Goal: Task Accomplishment & Management: Use online tool/utility

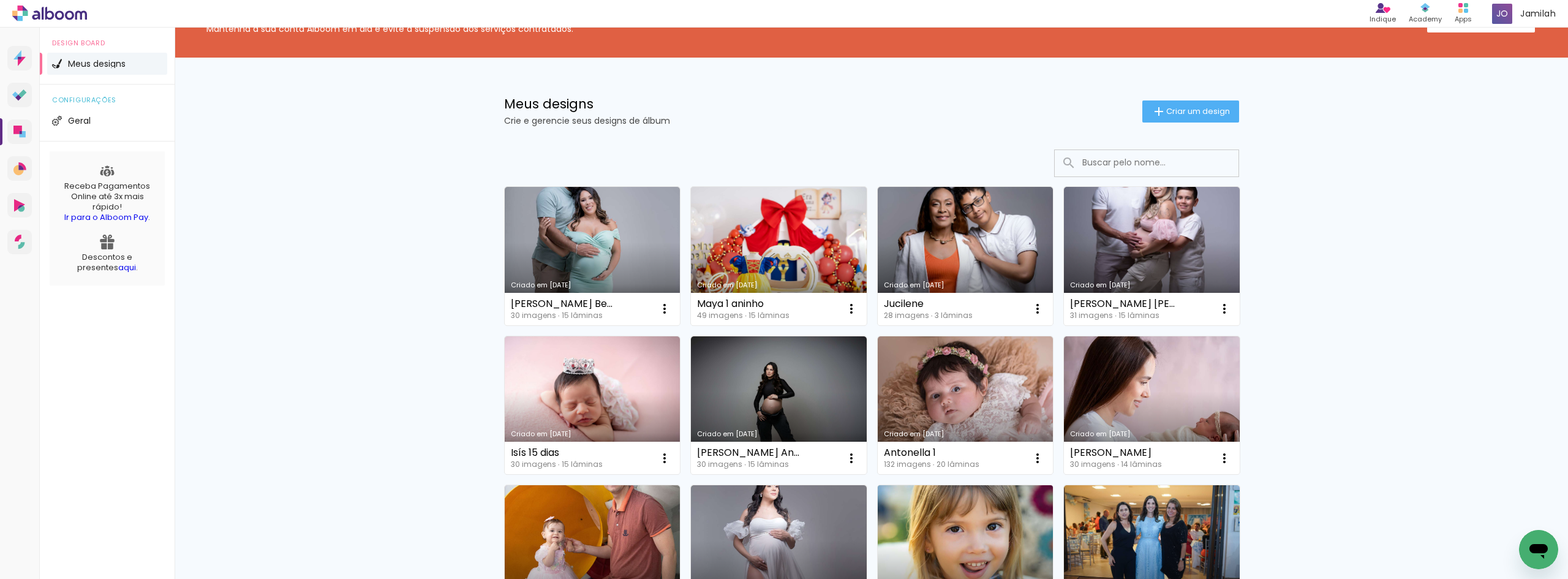
scroll to position [122, 0]
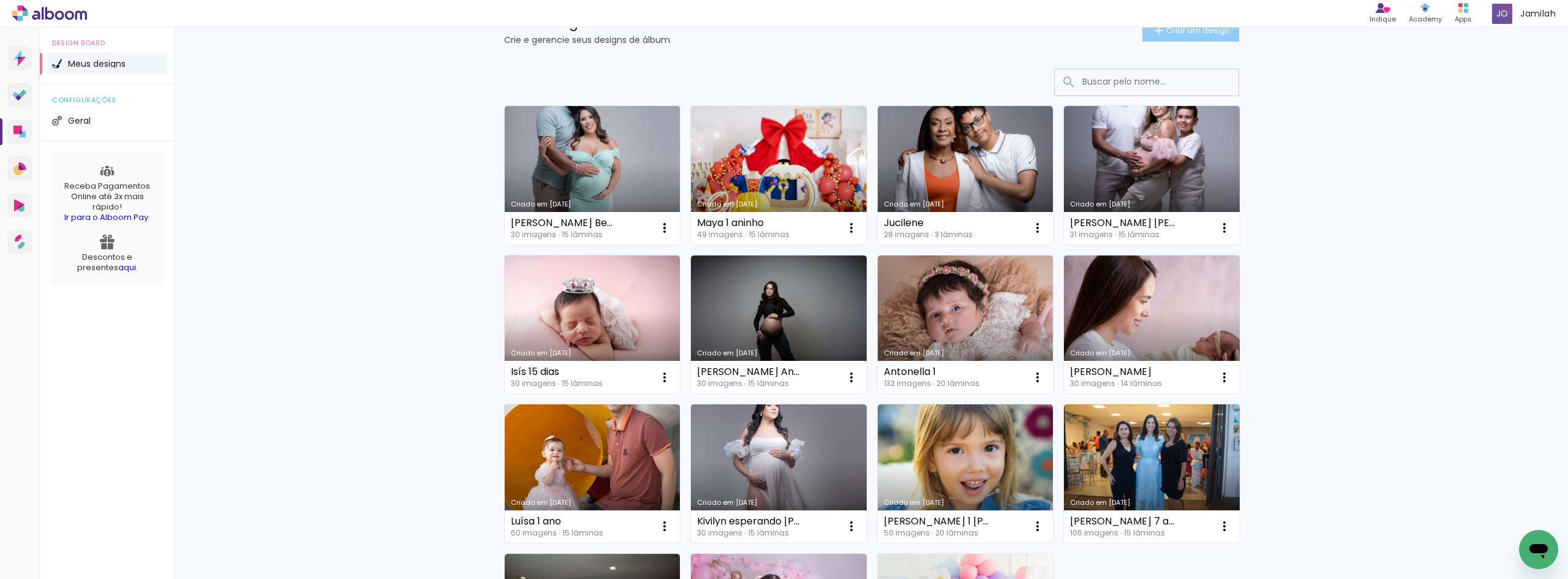
click at [1184, 30] on span "Criar um design" at bounding box center [1198, 29] width 64 height 8
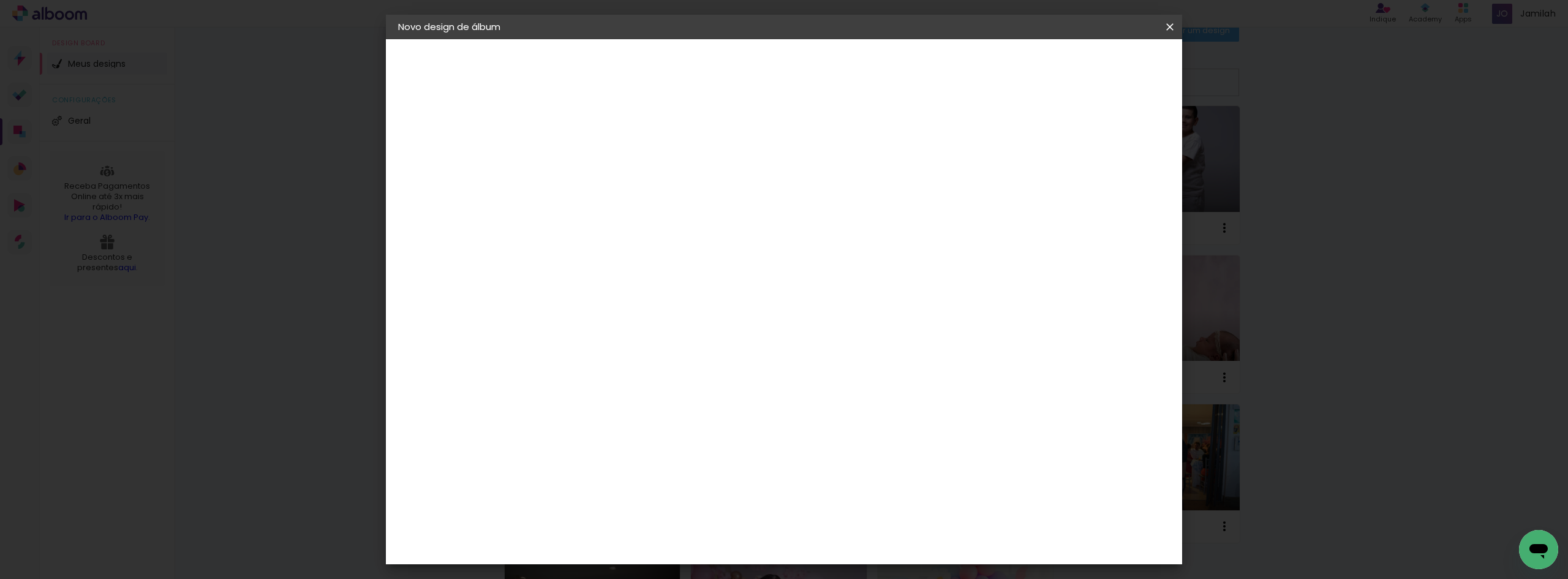
click at [1175, 21] on iron-icon at bounding box center [1170, 27] width 15 height 13
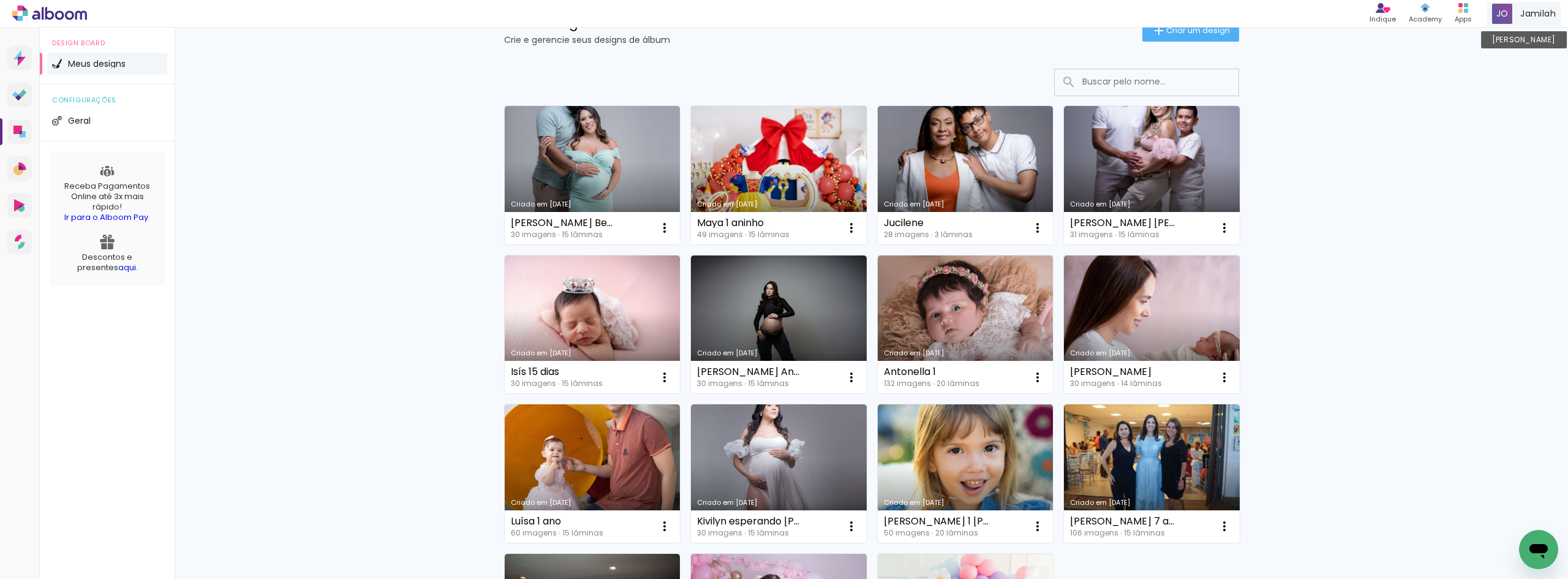
click at [1540, 13] on span "Jamilah" at bounding box center [1538, 13] width 35 height 13
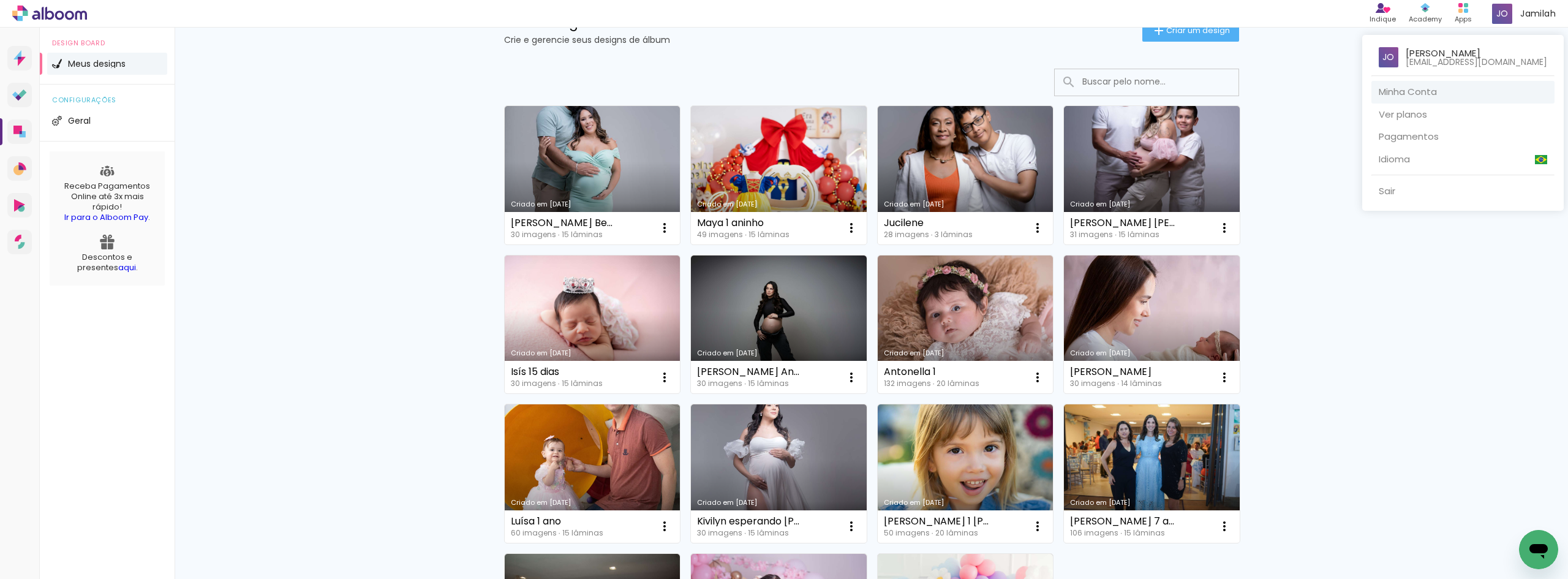
click at [1479, 96] on link "Minha Conta" at bounding box center [1462, 91] width 183 height 23
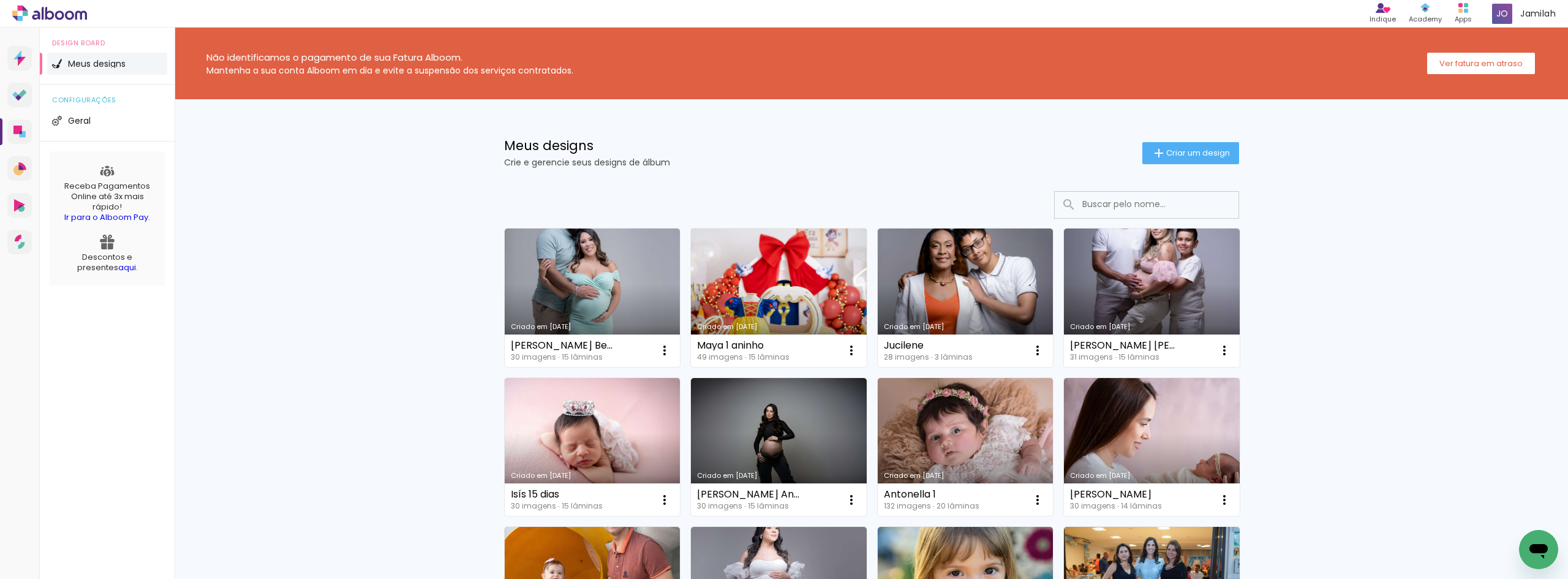
click at [792, 318] on link "Criado em [DATE]" at bounding box center [779, 297] width 176 height 138
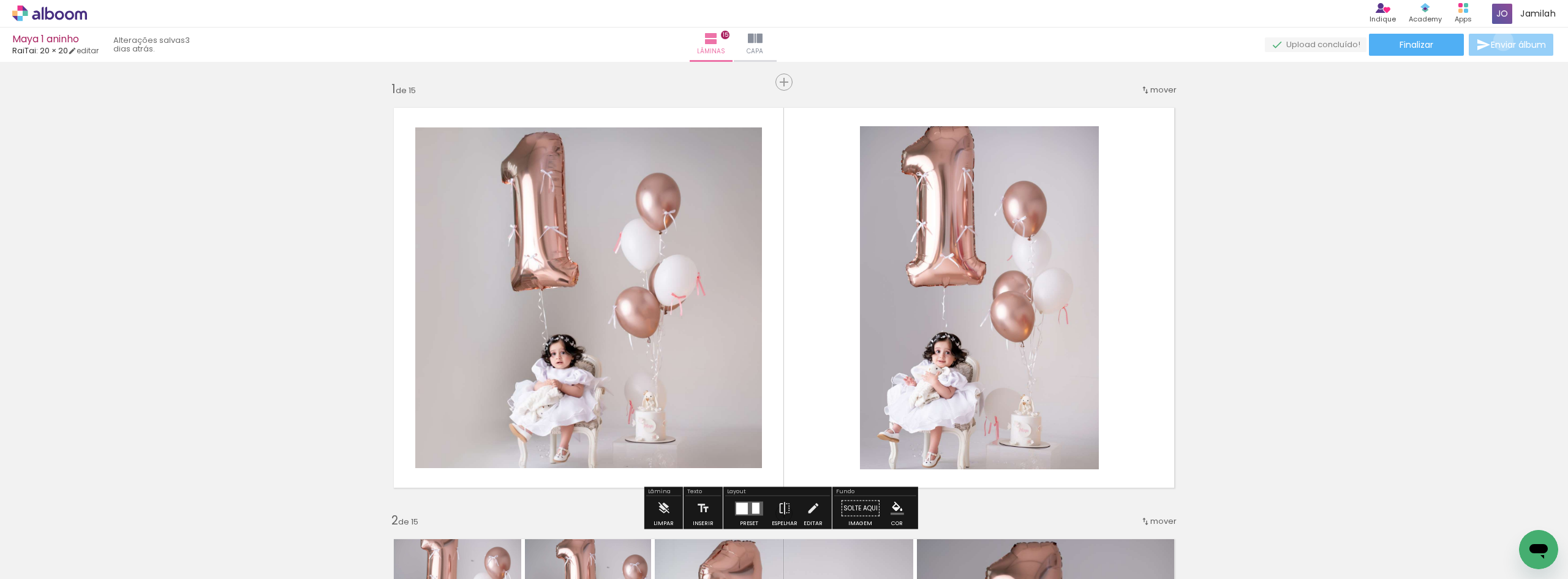
click at [1499, 41] on span "Enviar álbum" at bounding box center [1519, 44] width 55 height 8
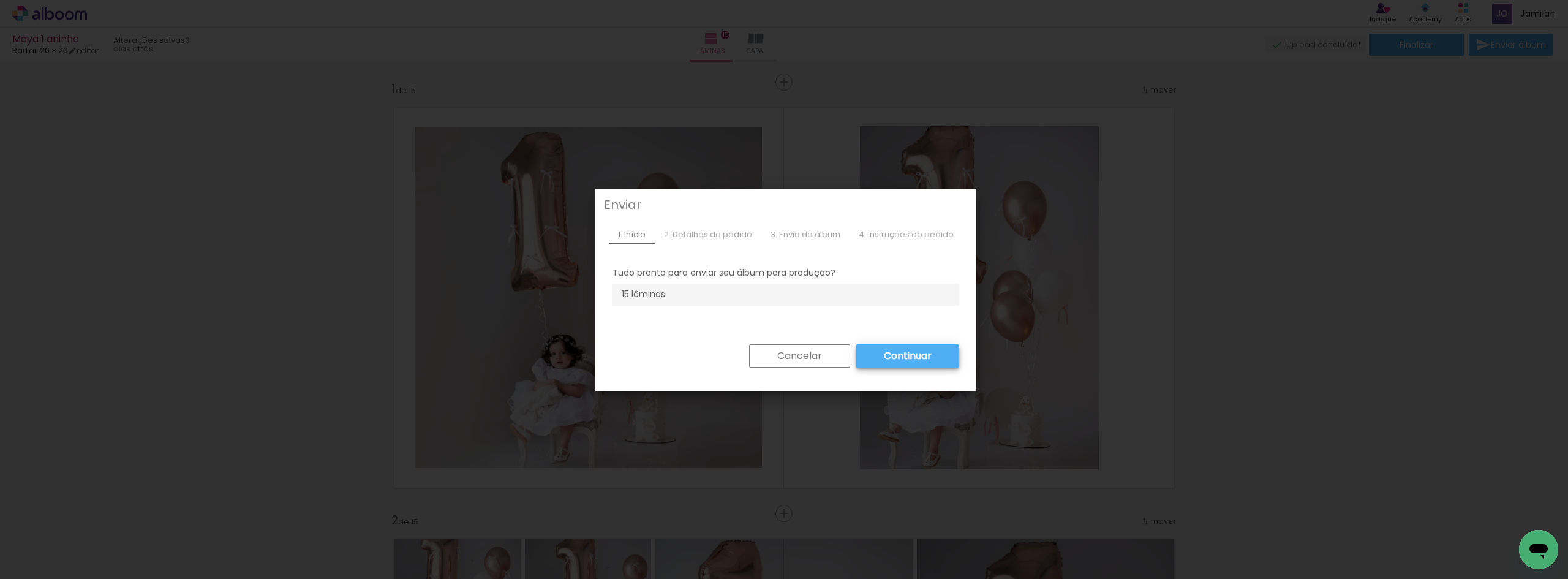
click at [0, 0] on slot "Continuar" at bounding box center [0, 0] width 0 height 0
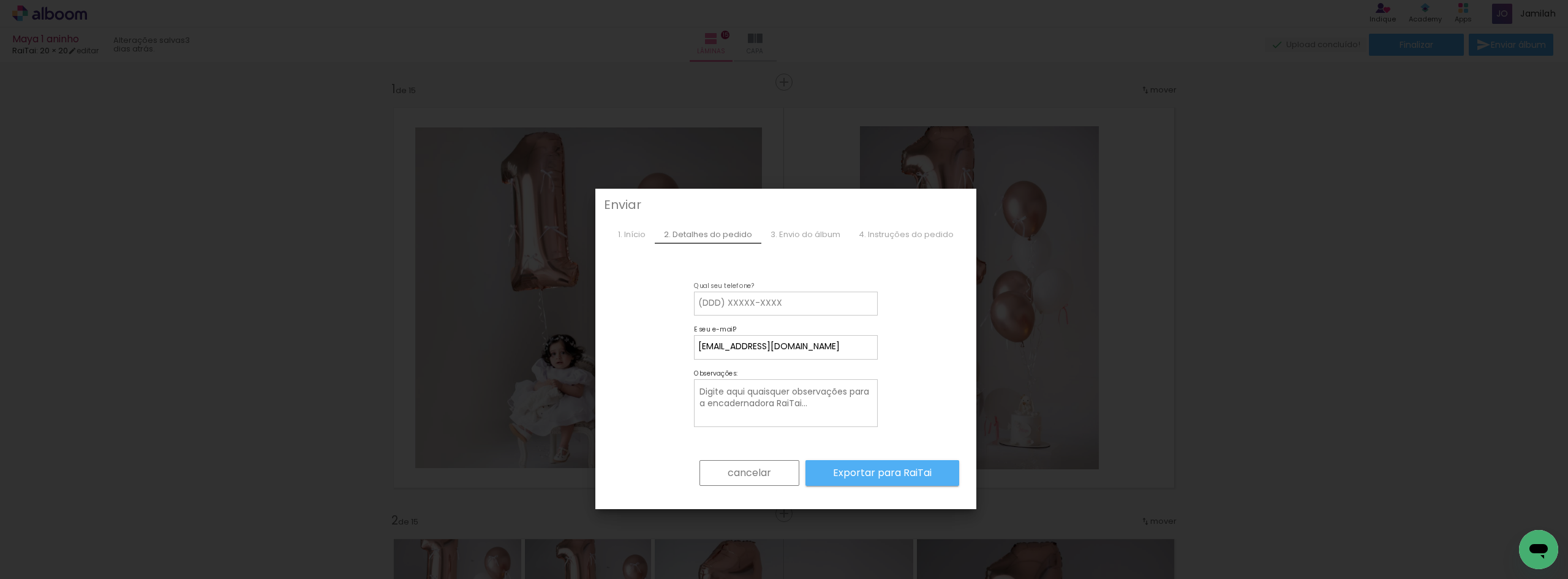
click at [0, 0] on input at bounding box center [0, 0] width 0 height 0
click at [1567, 23] on slot "cancelar" at bounding box center [1589, 15] width 17 height 17
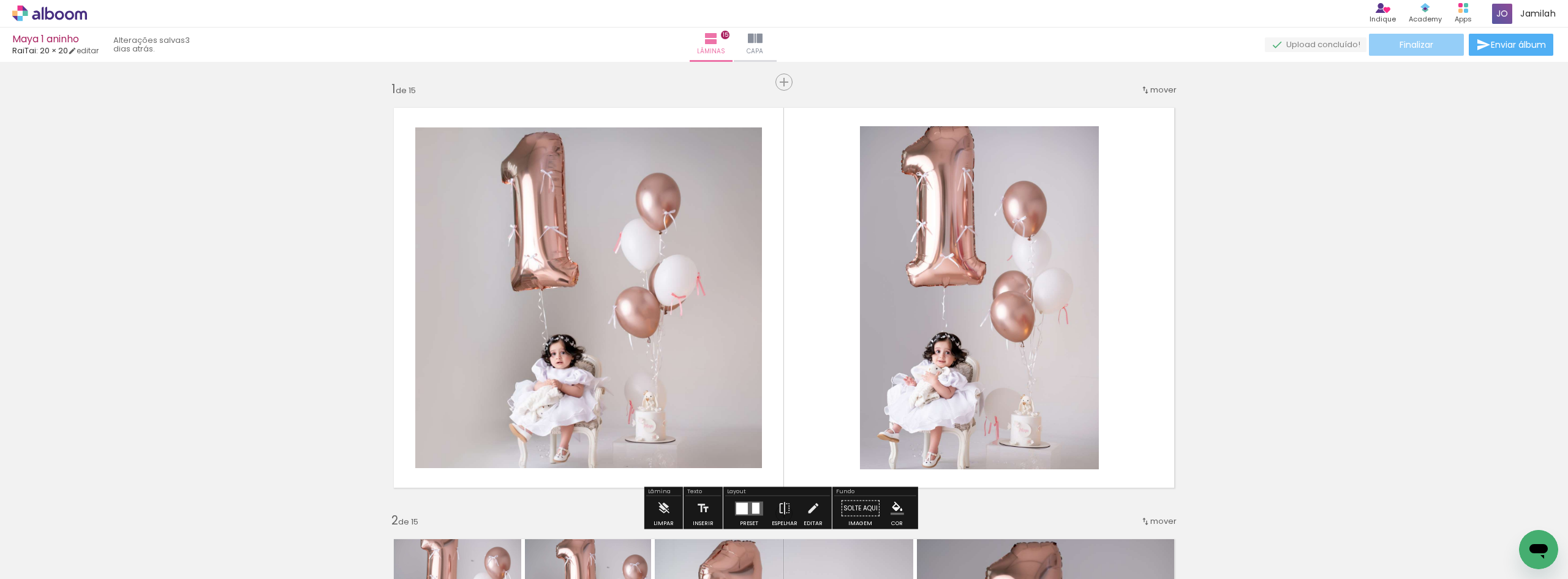
click at [1422, 47] on span "Finalizar" at bounding box center [1416, 44] width 34 height 8
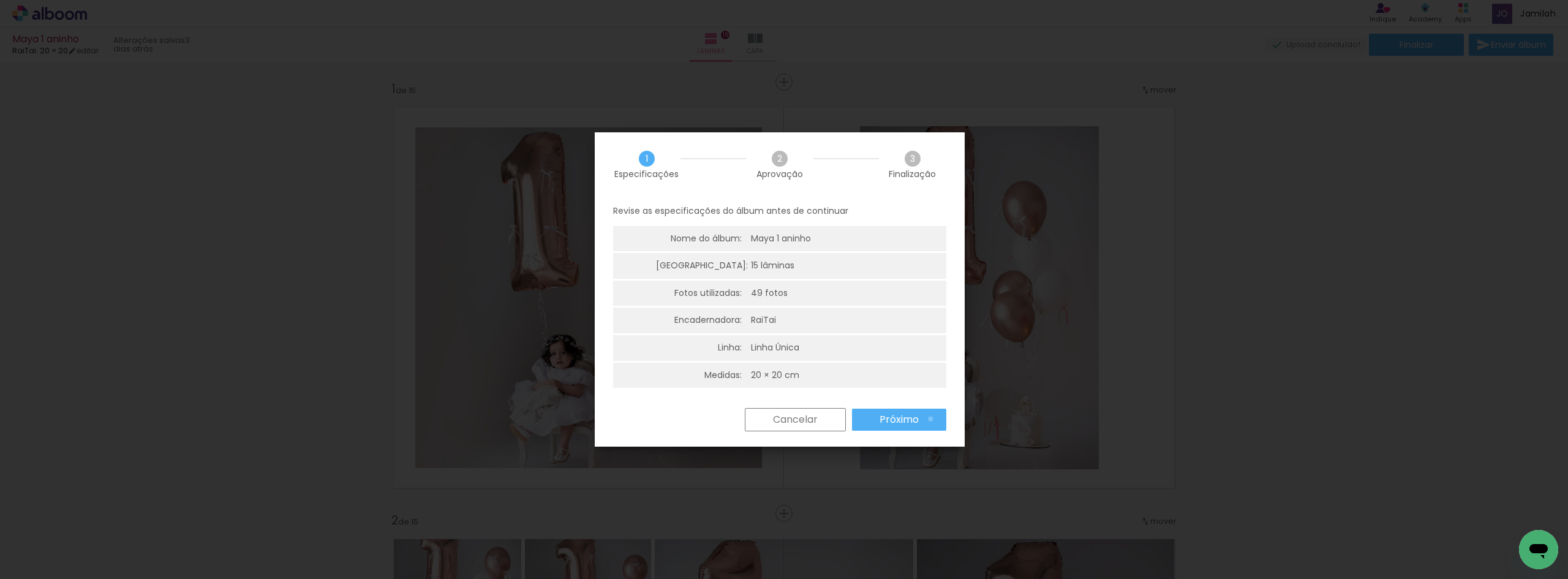
click at [930, 420] on paper-button "Próximo" at bounding box center [898, 419] width 95 height 22
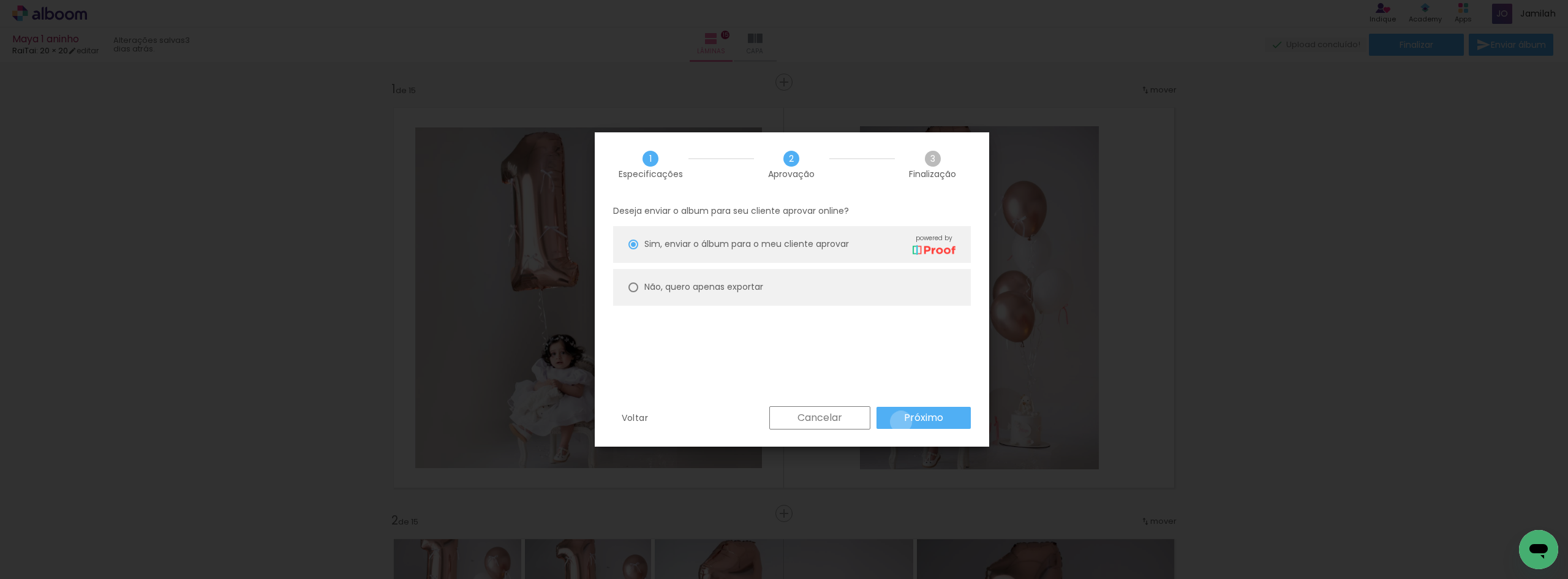
click at [901, 421] on paper-button "Próximo" at bounding box center [924, 417] width 95 height 22
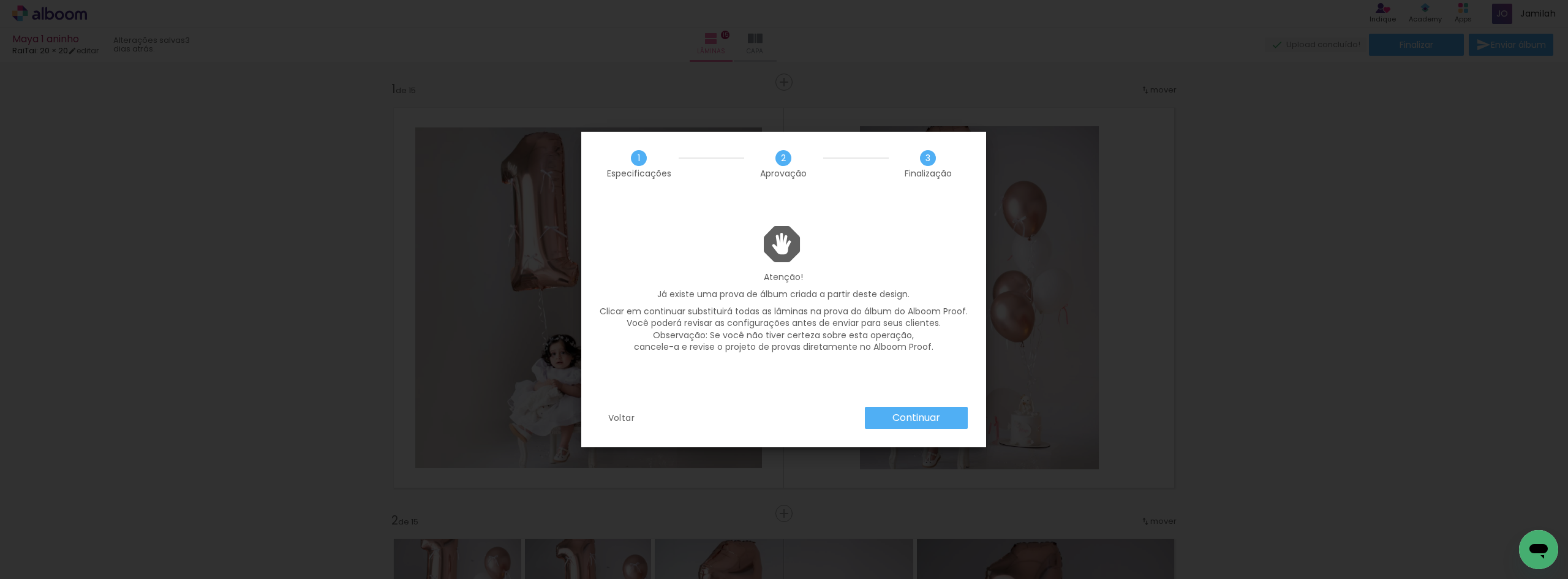
click at [0, 0] on slot "Continuar" at bounding box center [0, 0] width 0 height 0
